Goal: Information Seeking & Learning: Learn about a topic

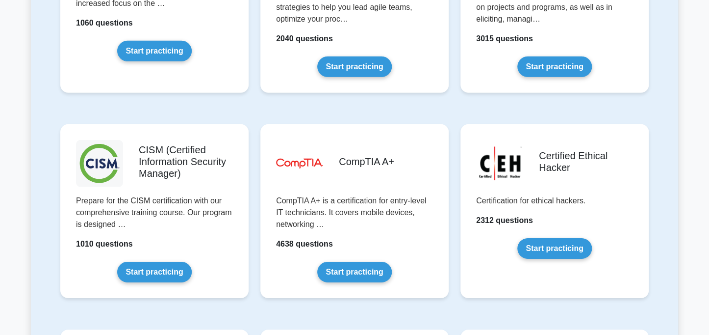
scroll to position [1339, 0]
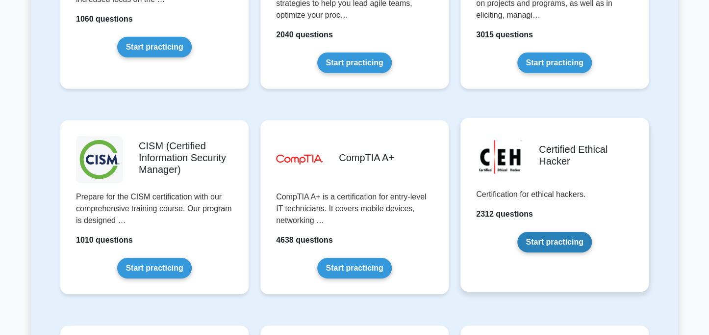
click at [556, 232] on link "Start practicing" at bounding box center [555, 242] width 74 height 21
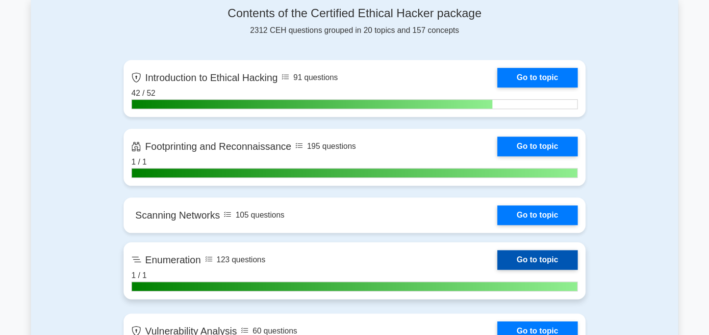
scroll to position [393, 0]
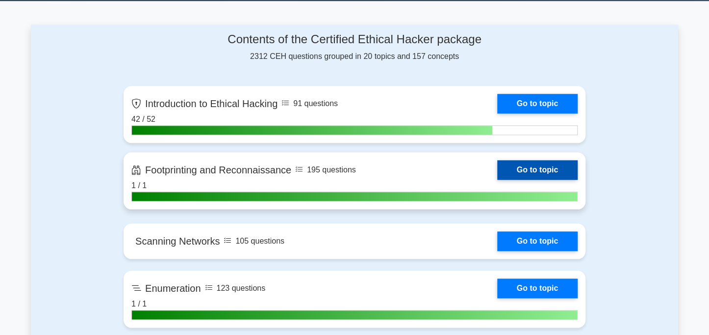
click at [535, 170] on link "Go to topic" at bounding box center [538, 170] width 80 height 20
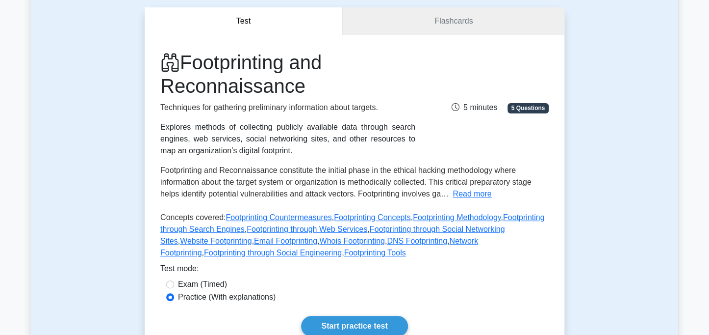
scroll to position [147, 0]
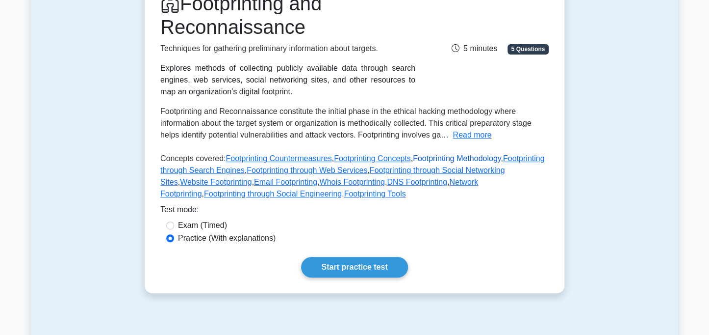
click at [456, 155] on link "Footprinting Methodology" at bounding box center [457, 158] width 88 height 8
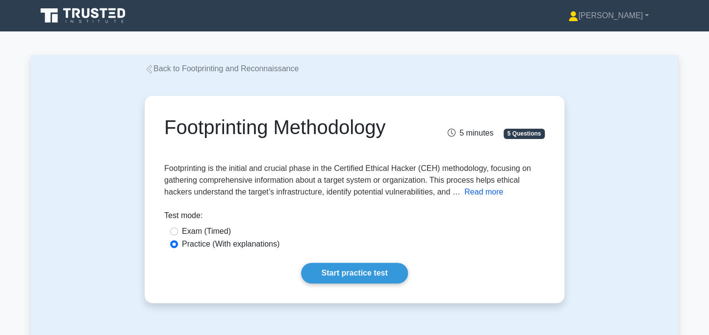
click at [489, 192] on button "Read more" at bounding box center [484, 192] width 39 height 12
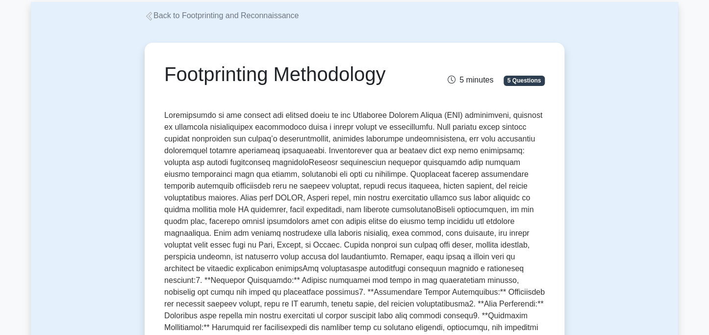
scroll to position [98, 0]
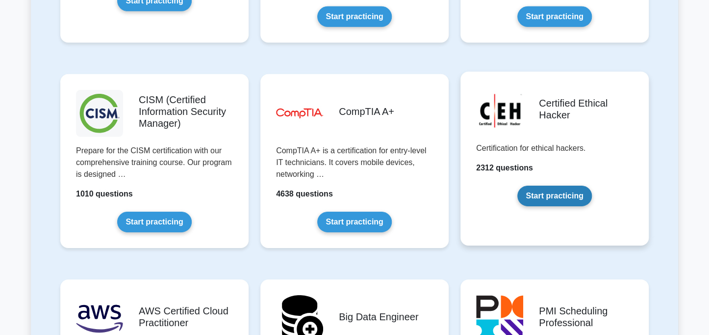
scroll to position [1374, 0]
